Goal: Transaction & Acquisition: Subscribe to service/newsletter

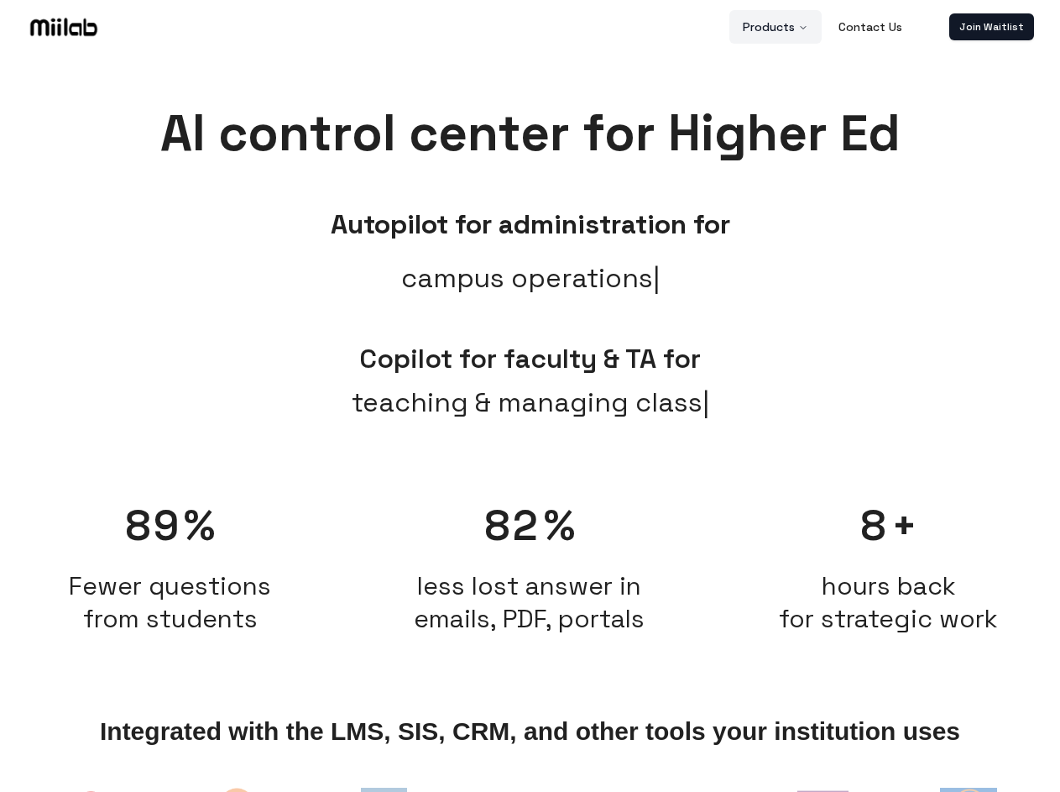
click at [776, 27] on button "Products" at bounding box center [775, 27] width 92 height 34
click at [991, 27] on link "Join Waitlist" at bounding box center [991, 26] width 85 height 27
click at [530, 421] on span "teaching & managing class" at bounding box center [531, 402] width 358 height 40
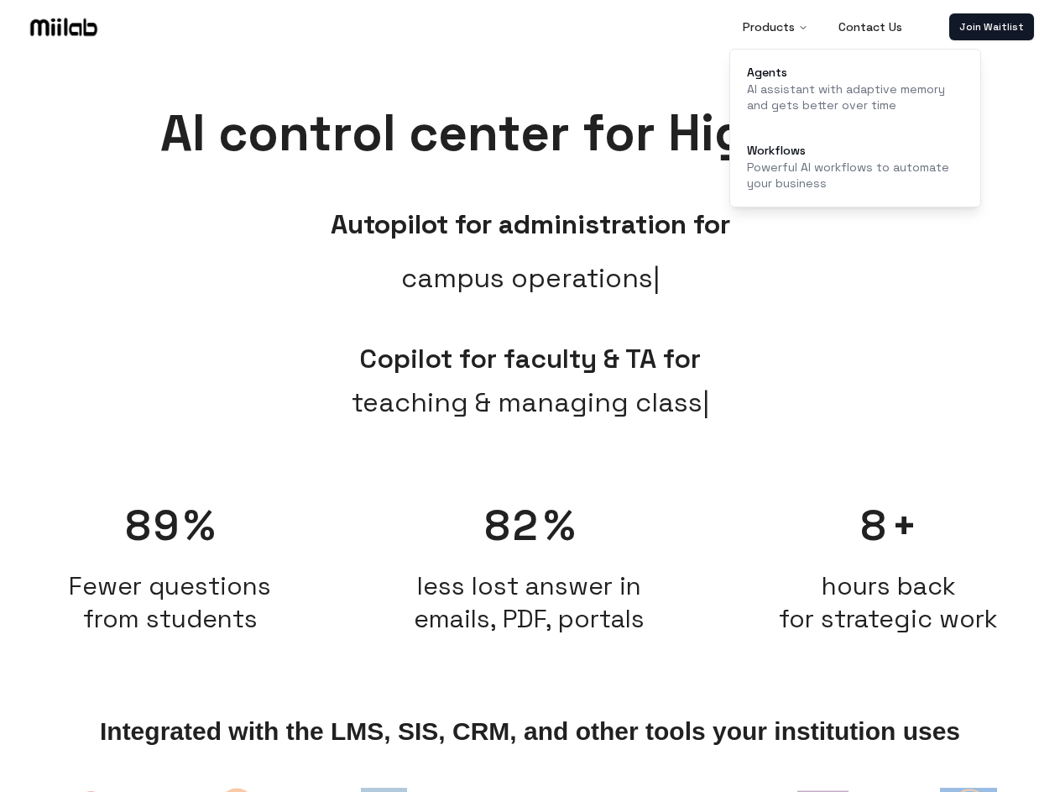
click at [170, 569] on span "Fewer questions from students" at bounding box center [170, 601] width 342 height 65
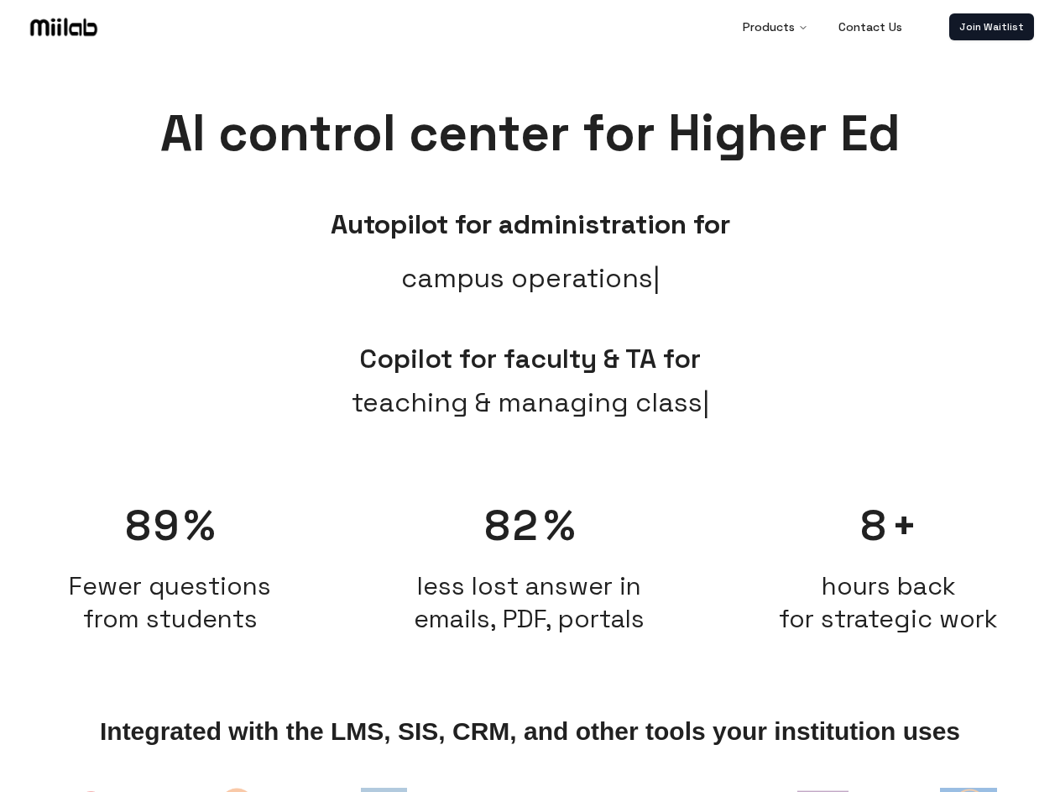
scroll to position [17, 0]
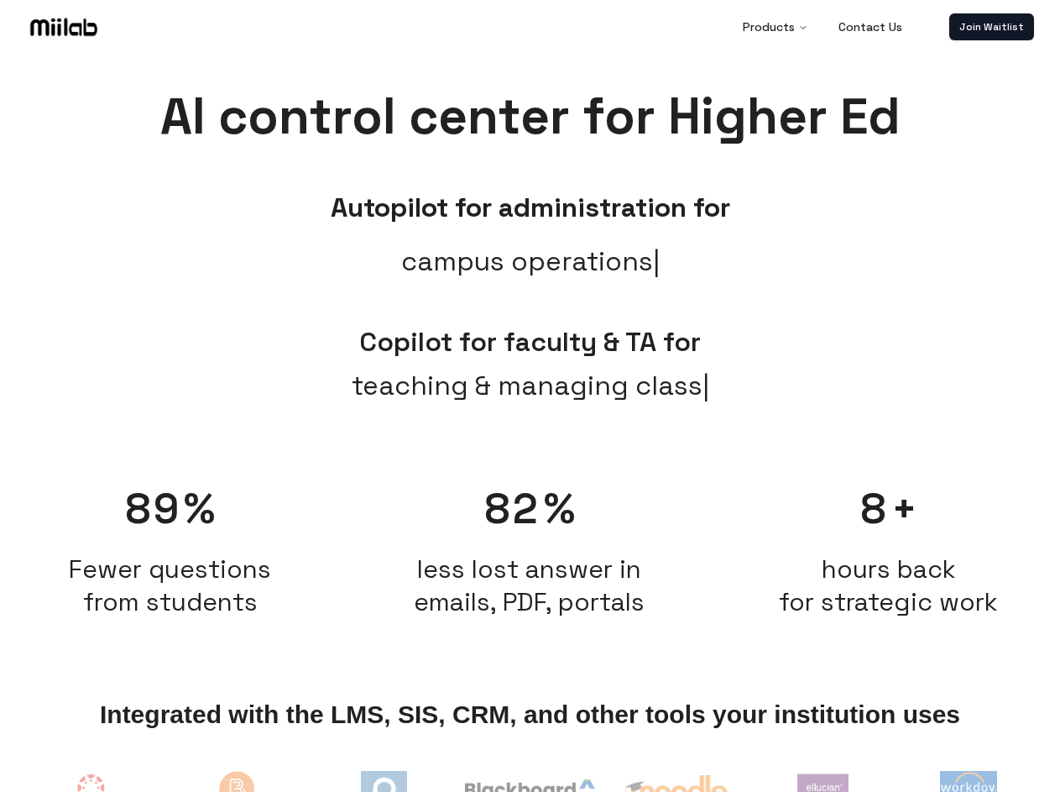
click at [530, 558] on h2 "less lost answer in emails, PDF, portals" at bounding box center [529, 584] width 342 height 65
click at [889, 558] on span "hours back for strategic work" at bounding box center [888, 584] width 219 height 65
click at [91, 787] on img at bounding box center [91, 797] width 70 height 70
click at [238, 787] on img at bounding box center [237, 798] width 79 height 72
click at [384, 787] on img at bounding box center [384, 794] width 46 height 46
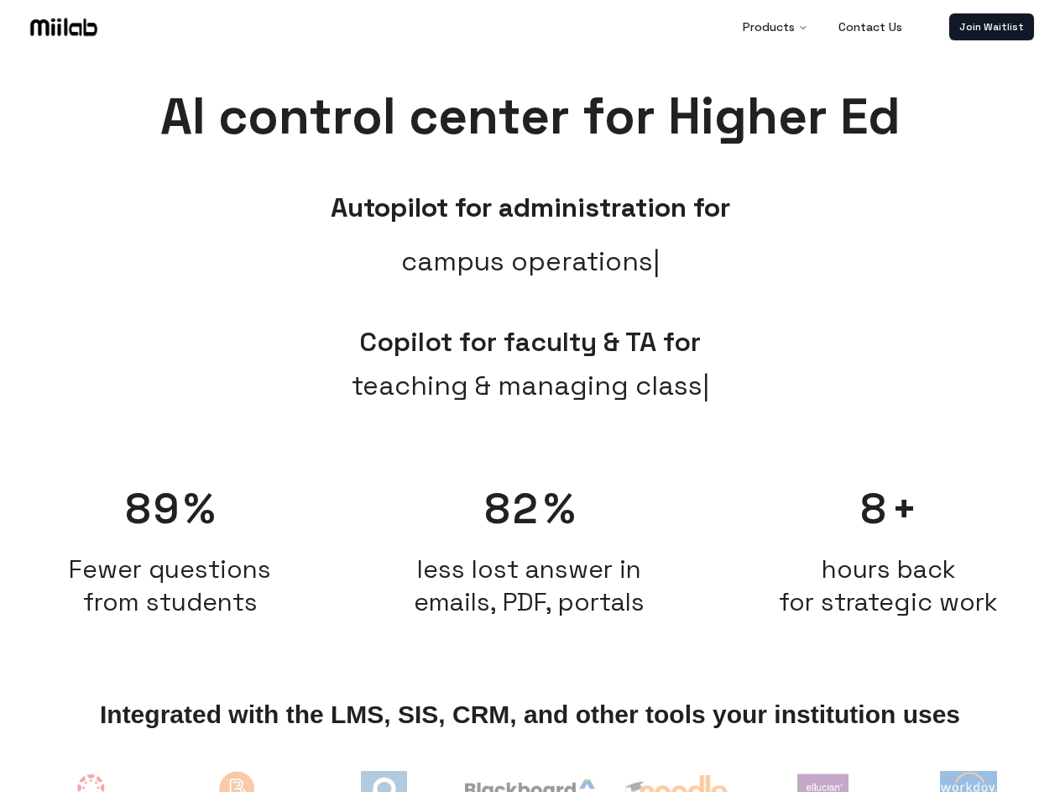
click at [530, 787] on img at bounding box center [529, 794] width 129 height 30
